Goal: Find specific page/section: Find specific page/section

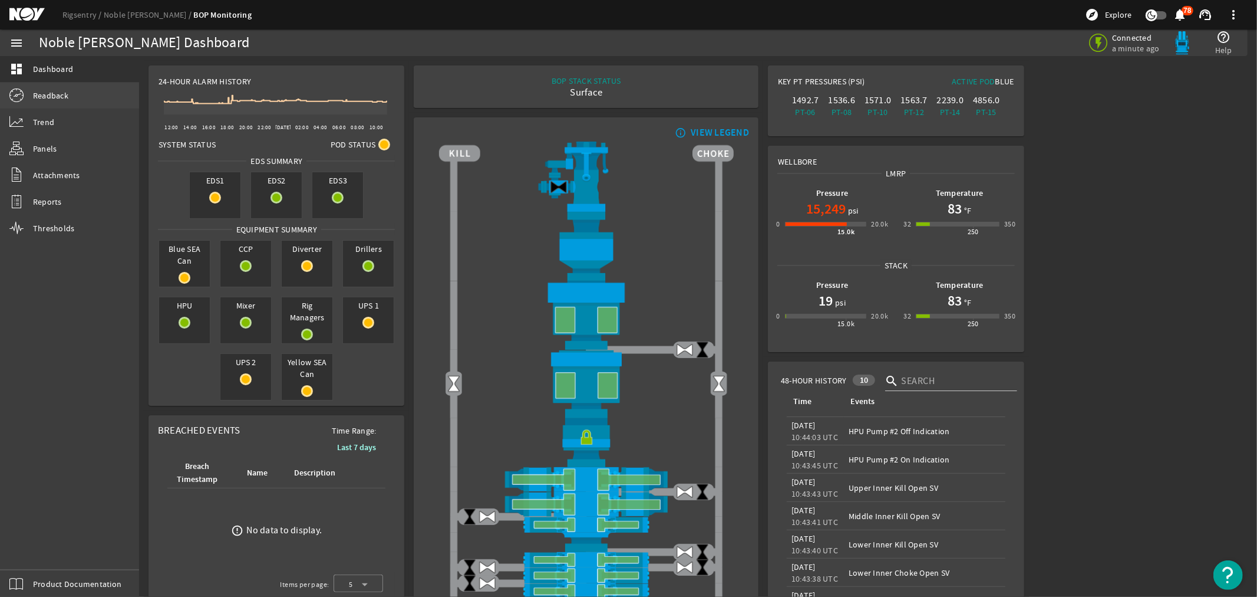
click at [37, 93] on span "Readback" at bounding box center [50, 96] width 35 height 12
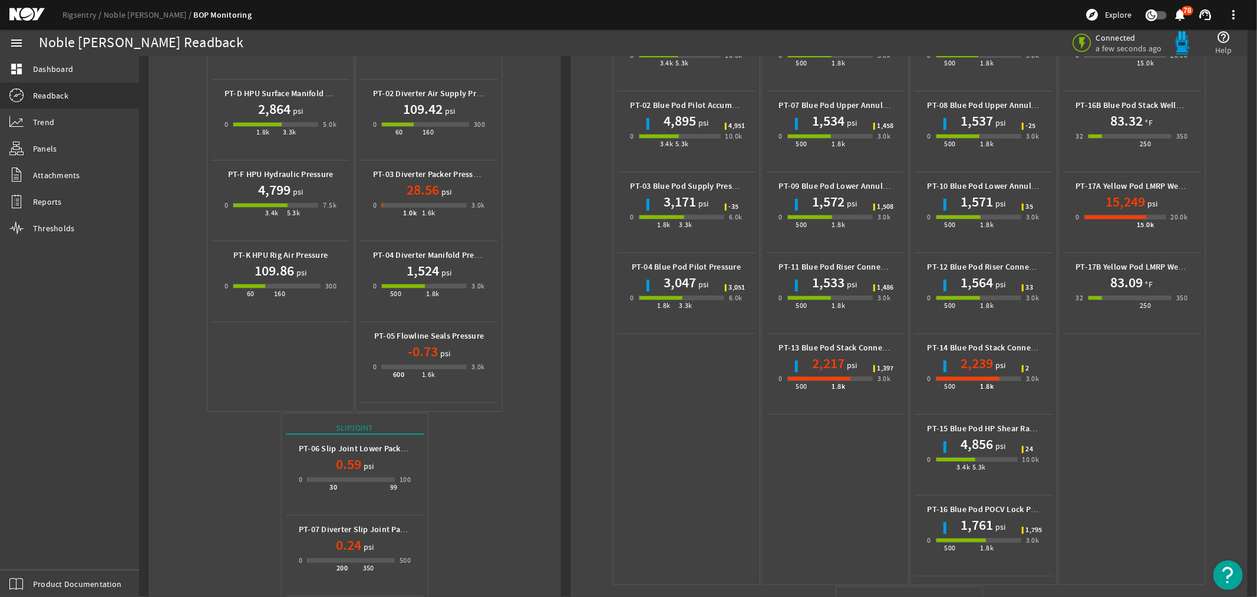
scroll to position [458, 0]
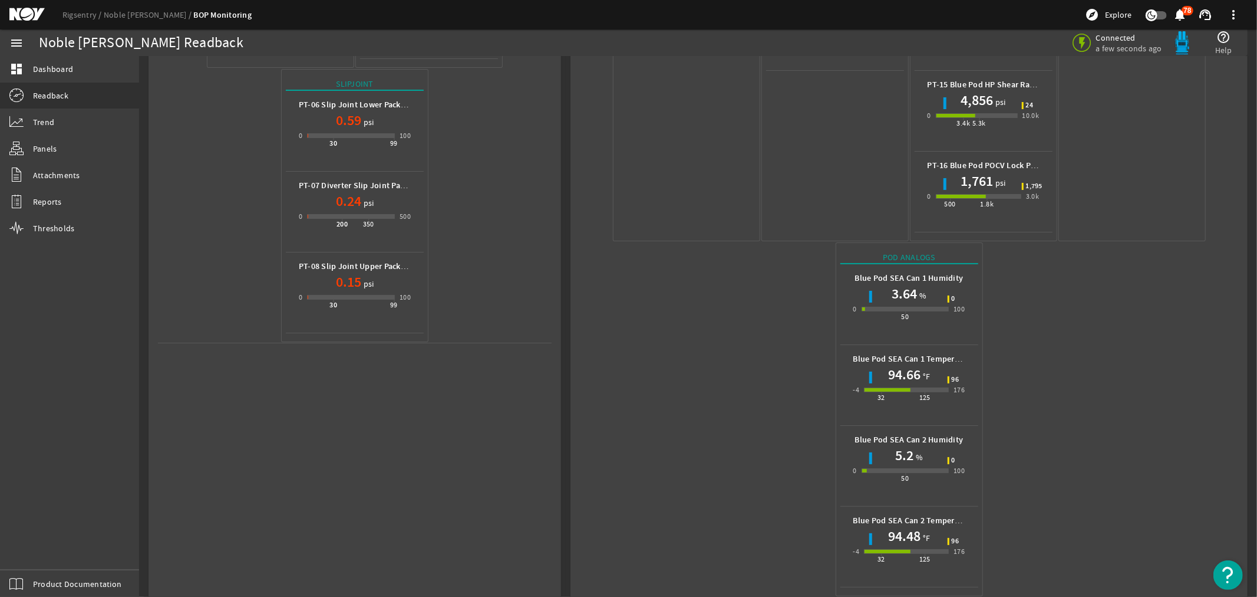
click at [17, 12] on mat-icon at bounding box center [35, 15] width 53 height 14
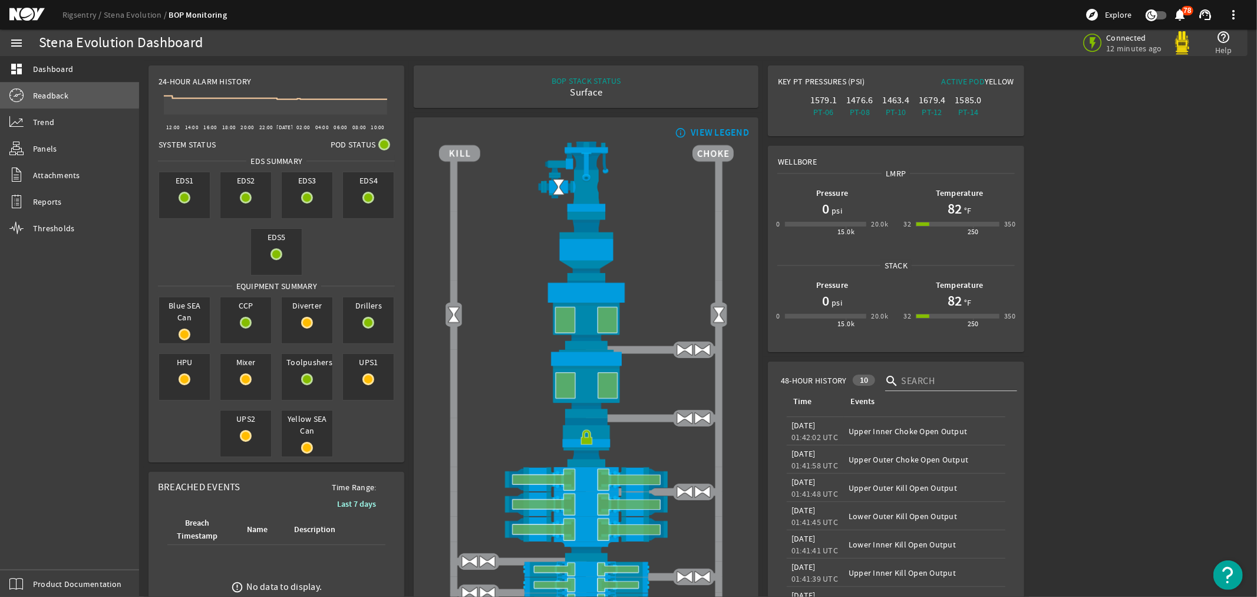
click at [50, 93] on span "Readback" at bounding box center [50, 96] width 35 height 12
